Goal: Information Seeking & Learning: Compare options

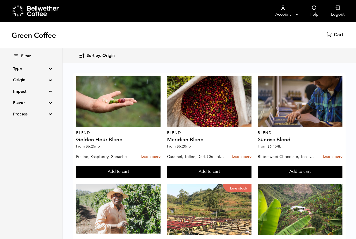
click at [22, 116] on summary "Process" at bounding box center [31, 114] width 36 height 6
click at [22, 124] on span "Natural" at bounding box center [35, 125] width 29 height 6
click at [0, 0] on input "Natural" at bounding box center [0, 0] width 0 height 0
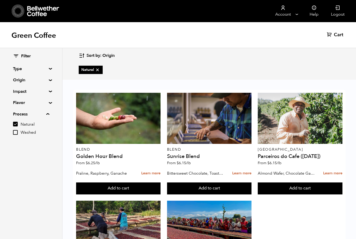
scroll to position [15, 0]
click at [17, 126] on input "Natural" at bounding box center [15, 124] width 5 height 5
checkbox input "false"
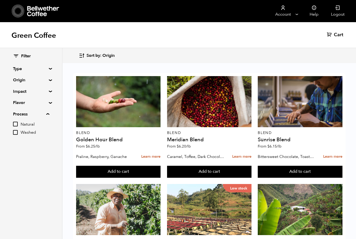
click at [16, 134] on input "Washed" at bounding box center [15, 132] width 5 height 5
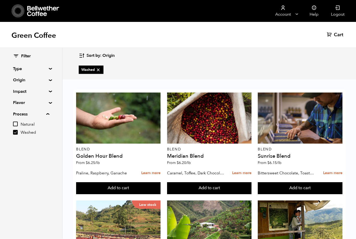
scroll to position [386, 0]
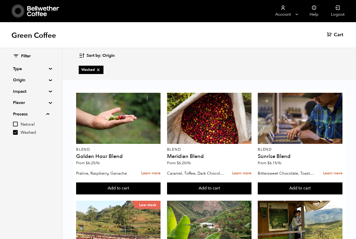
click at [14, 135] on fieldset "Process Natural Washed" at bounding box center [31, 124] width 36 height 27
click at [17, 132] on input "Washed" at bounding box center [15, 132] width 5 height 5
checkbox input "false"
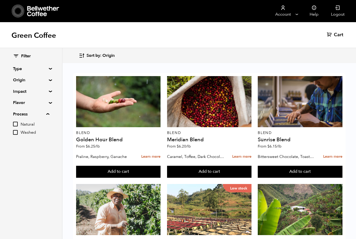
click at [22, 66] on summary "Type" at bounding box center [31, 69] width 36 height 6
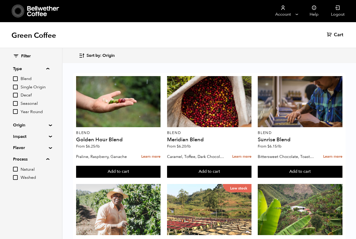
click at [17, 70] on summary "Type" at bounding box center [31, 69] width 36 height 6
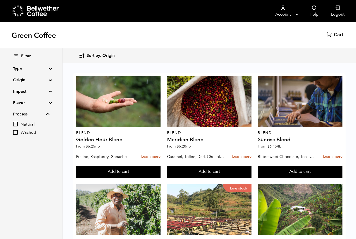
click at [17, 81] on summary "Origin" at bounding box center [31, 80] width 36 height 6
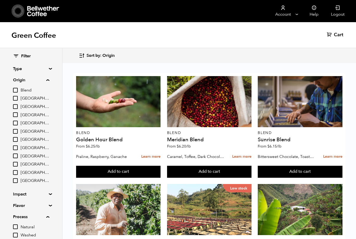
click at [25, 162] on span "[GEOGRAPHIC_DATA]" at bounding box center [35, 165] width 29 height 6
click at [0, 0] on input "[GEOGRAPHIC_DATA]" at bounding box center [0, 0] width 0 height 0
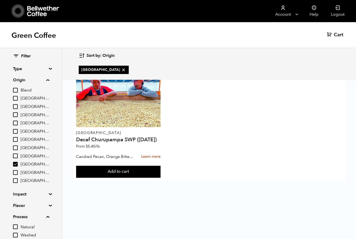
scroll to position [0, 0]
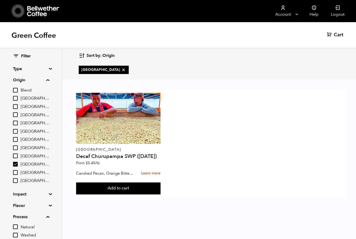
click at [16, 163] on input "[GEOGRAPHIC_DATA]" at bounding box center [15, 164] width 5 height 5
checkbox input "false"
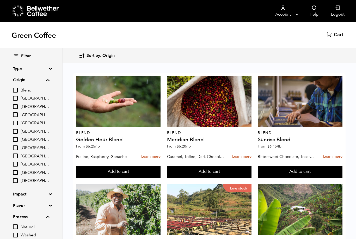
click at [16, 131] on input "[GEOGRAPHIC_DATA]" at bounding box center [15, 131] width 5 height 5
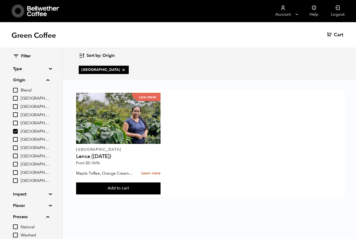
click at [16, 129] on input "[GEOGRAPHIC_DATA]" at bounding box center [15, 131] width 5 height 5
checkbox input "false"
